Goal: Task Accomplishment & Management: Use online tool/utility

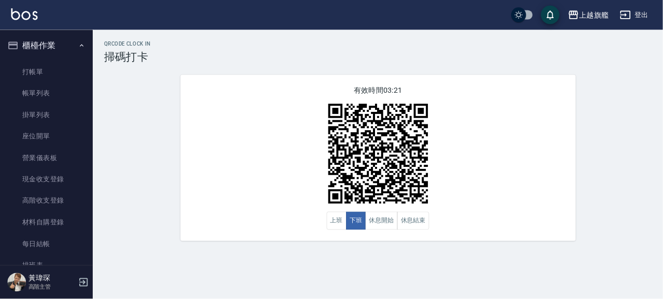
scroll to position [62, 0]
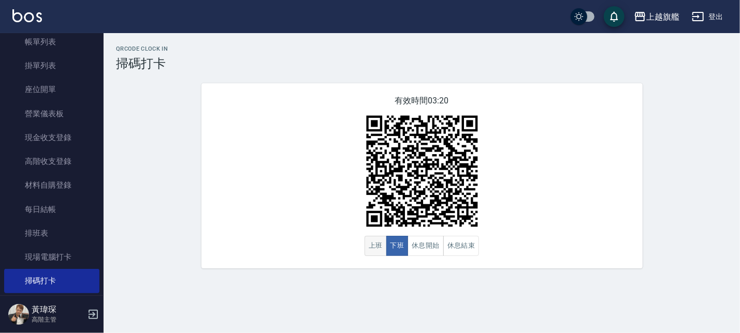
click at [372, 251] on button "上班" at bounding box center [376, 246] width 22 height 20
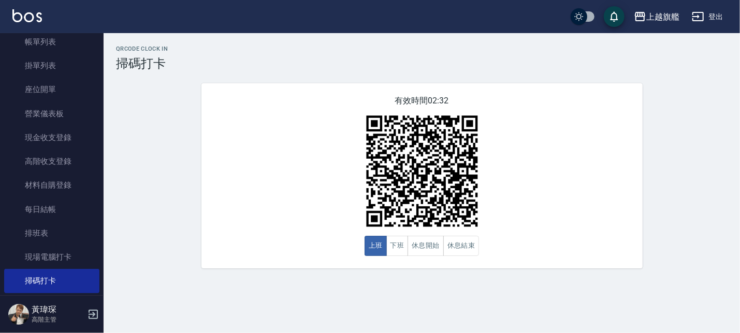
click at [331, 214] on div "有效時間 02:32 上班 下班 休息開始 休息結束" at bounding box center [421, 175] width 441 height 185
click at [33, 252] on link "現場電腦打卡" at bounding box center [51, 257] width 95 height 24
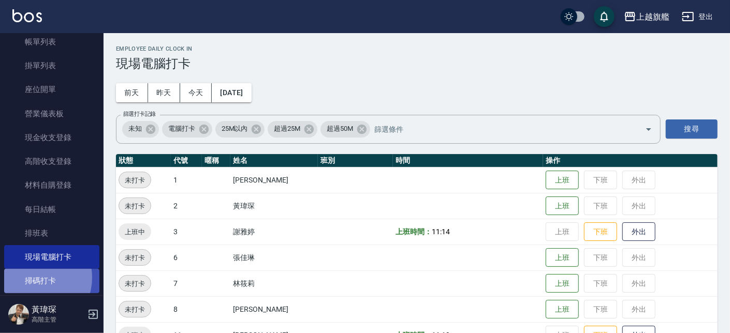
click at [33, 278] on link "掃碼打卡" at bounding box center [51, 281] width 95 height 24
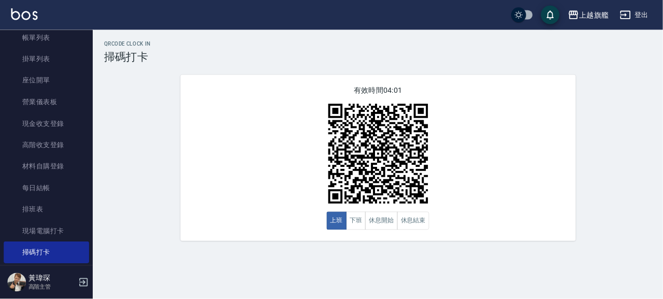
scroll to position [63, 0]
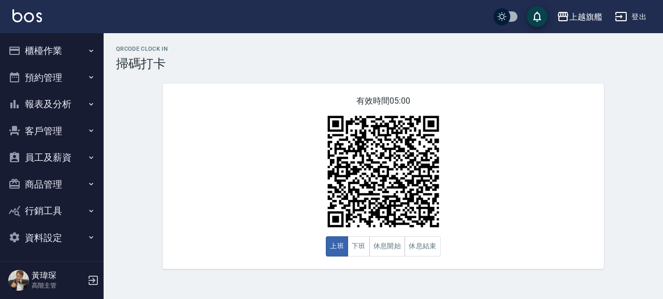
scroll to position [2, 0]
